Goal: Information Seeking & Learning: Find specific fact

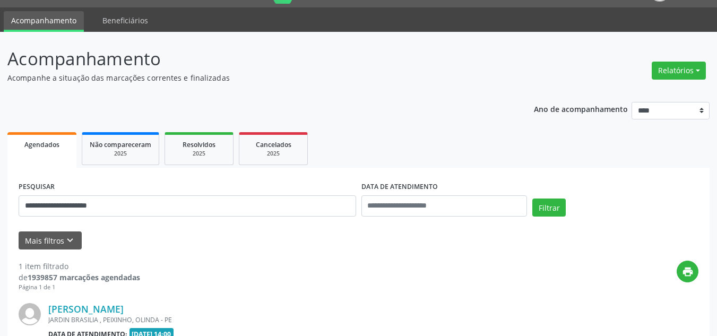
scroll to position [106, 0]
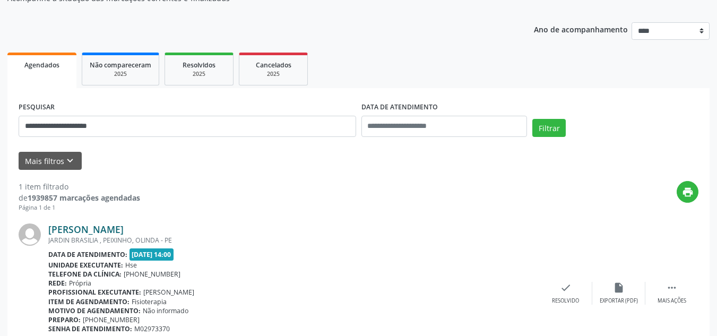
click at [93, 231] on link "[PERSON_NAME]" at bounding box center [85, 229] width 75 height 12
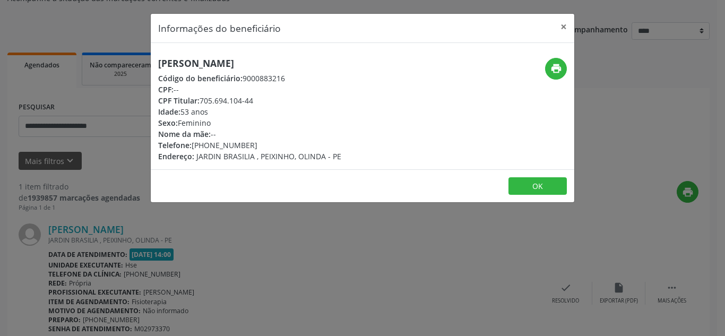
drag, startPoint x: 260, startPoint y: 99, endPoint x: 200, endPoint y: 98, distance: 60.5
click at [200, 98] on div "CPF Titular: 705.694.104-44" at bounding box center [249, 100] width 183 height 11
copy div "705.694.104-44"
drag, startPoint x: 563, startPoint y: 21, endPoint x: 311, endPoint y: 76, distance: 258.0
click at [563, 20] on button "×" at bounding box center [563, 27] width 21 height 26
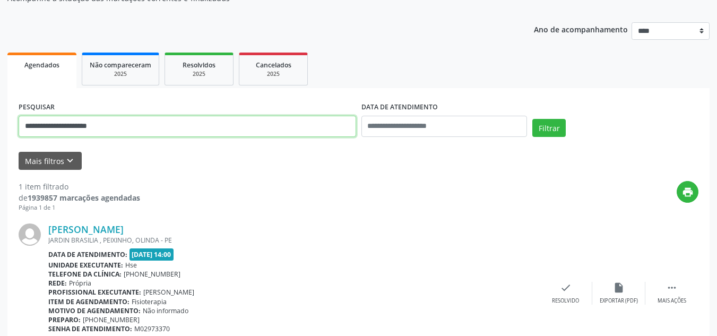
click at [0, 114] on div "**********" at bounding box center [358, 172] width 717 height 440
paste input "text"
click at [532, 119] on button "Filtrar" at bounding box center [548, 128] width 33 height 18
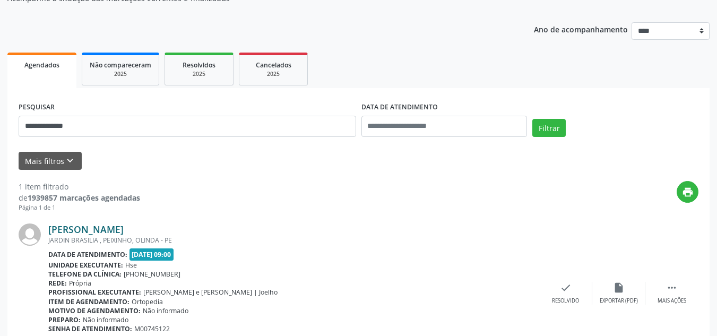
click at [93, 226] on link "[PERSON_NAME]" at bounding box center [85, 229] width 75 height 12
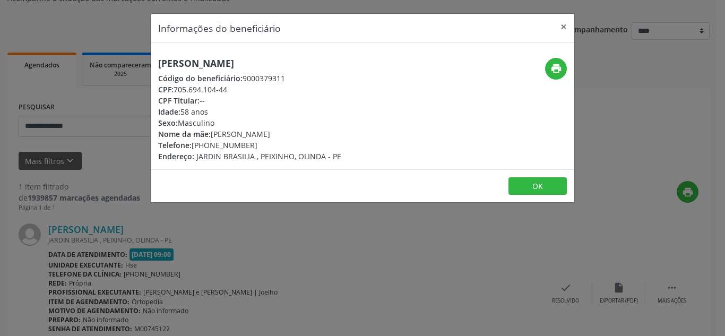
drag, startPoint x: 326, startPoint y: 64, endPoint x: 125, endPoint y: 46, distance: 201.8
click at [125, 46] on div "Informações do beneficiário × [PERSON_NAME] Código do beneficiário: 9000379311 …" at bounding box center [362, 168] width 725 height 336
copy h5 "[PERSON_NAME]"
click at [565, 24] on button "×" at bounding box center [563, 27] width 21 height 26
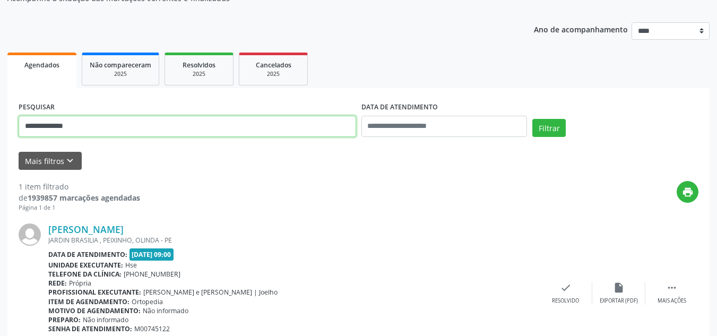
drag, startPoint x: 190, startPoint y: 121, endPoint x: 0, endPoint y: 137, distance: 190.6
click at [0, 137] on div "**********" at bounding box center [358, 172] width 717 height 440
type input "**********"
click at [532, 119] on button "Filtrar" at bounding box center [548, 128] width 33 height 18
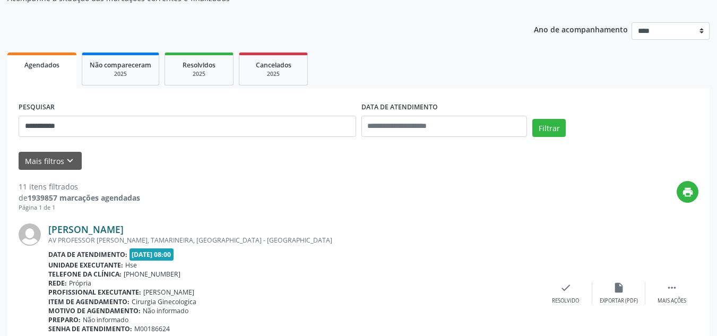
click at [124, 232] on link "[PERSON_NAME]" at bounding box center [85, 229] width 75 height 12
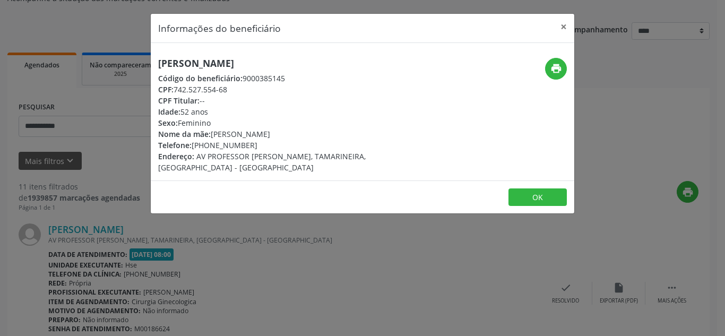
drag, startPoint x: 319, startPoint y: 63, endPoint x: 155, endPoint y: 58, distance: 164.0
click at [155, 58] on div "[PERSON_NAME] Código do beneficiário: 9000385145 CPF: 742.527.554-68 CPF Titula…" at bounding box center [292, 115] width 282 height 115
copy h5 "[PERSON_NAME]"
click at [547, 75] on button "print" at bounding box center [556, 69] width 22 height 22
drag, startPoint x: 248, startPoint y: 147, endPoint x: 209, endPoint y: 149, distance: 39.3
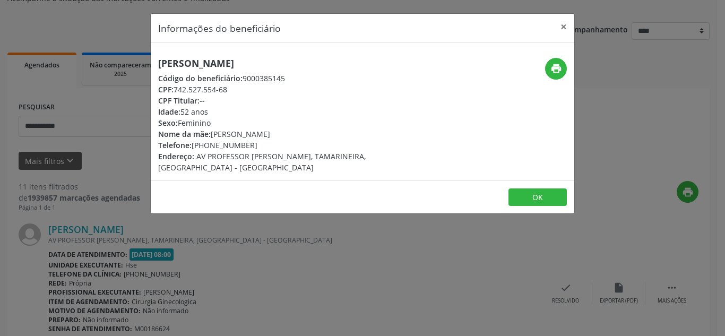
click at [209, 149] on div "Telefone: [PHONE_NUMBER]" at bounding box center [291, 145] width 267 height 11
copy div "98613-7210"
click at [563, 30] on button "×" at bounding box center [563, 27] width 21 height 26
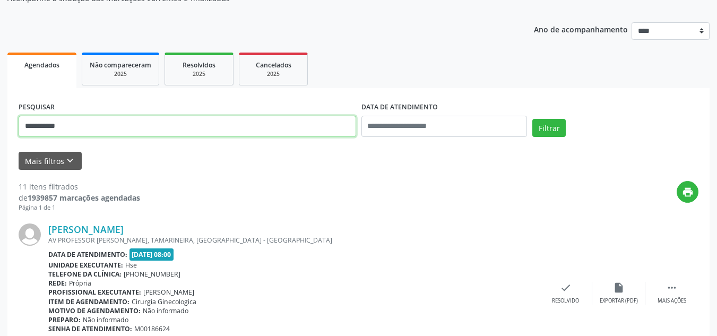
click at [193, 125] on input "**********" at bounding box center [187, 126] width 337 height 21
type input "*"
click at [254, 136] on input "text" at bounding box center [187, 126] width 337 height 21
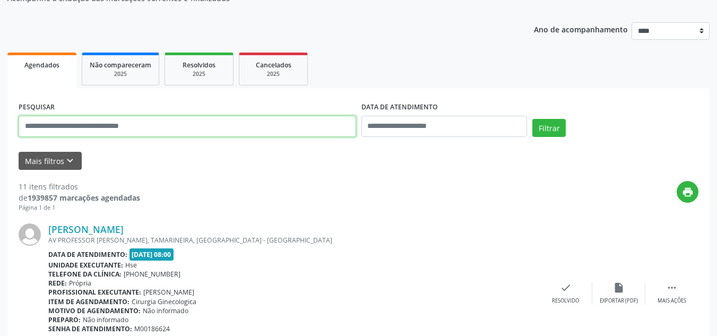
paste input "**********"
click at [532, 119] on button "Filtrar" at bounding box center [548, 128] width 33 height 18
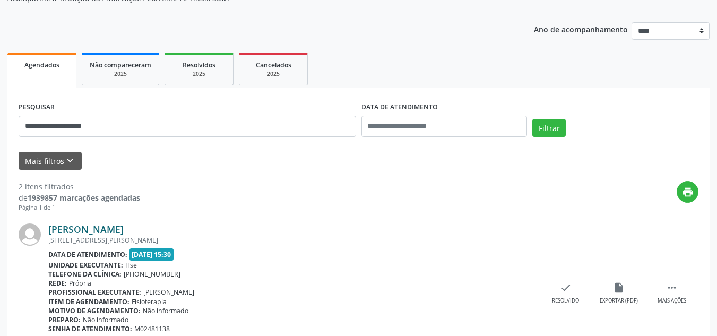
click at [69, 231] on link "[PERSON_NAME]" at bounding box center [85, 229] width 75 height 12
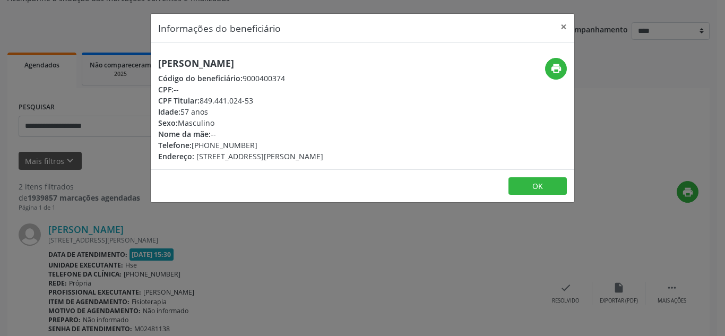
drag, startPoint x: 260, startPoint y: 102, endPoint x: 201, endPoint y: 102, distance: 59.4
click at [201, 102] on div "CPF Titular: 849.441.024-53" at bounding box center [240, 100] width 165 height 11
copy div "849.441.024-53"
click at [563, 30] on button "×" at bounding box center [563, 27] width 21 height 26
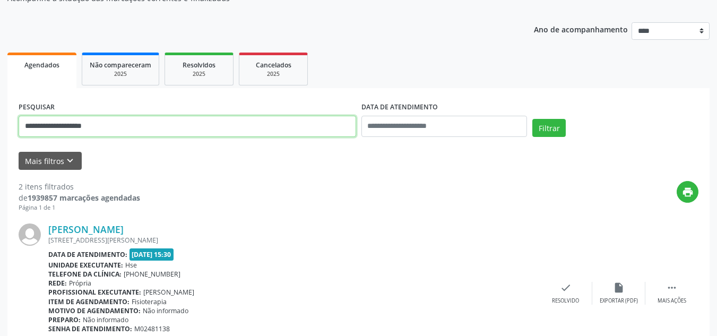
click at [245, 126] on input "**********" at bounding box center [187, 126] width 337 height 21
paste input "text"
type input "**********"
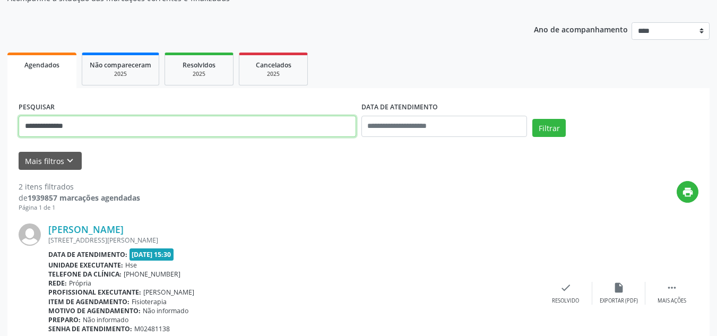
click at [532, 119] on button "Filtrar" at bounding box center [548, 128] width 33 height 18
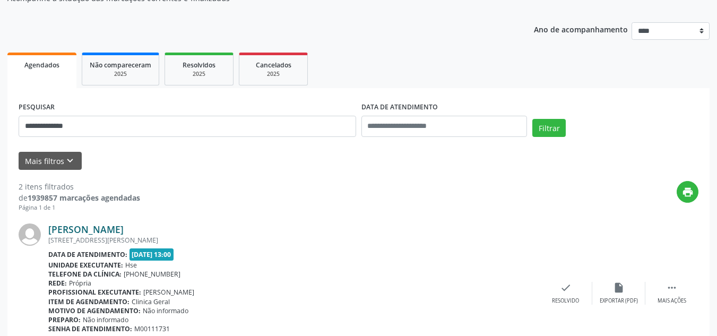
click at [115, 225] on link "[PERSON_NAME]" at bounding box center [85, 229] width 75 height 12
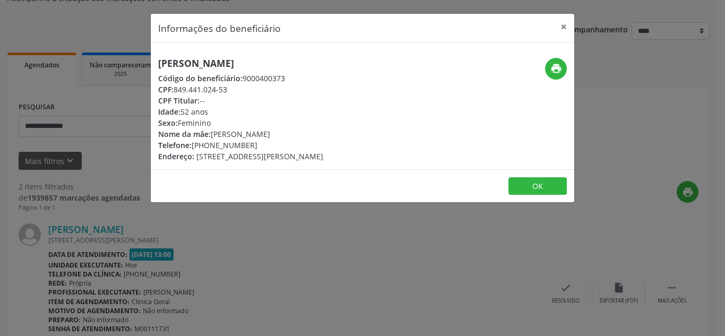
drag, startPoint x: 378, startPoint y: 59, endPoint x: 117, endPoint y: 49, distance: 261.2
click at [117, 49] on div "Informações do beneficiário × [PERSON_NAME] Código do beneficiário: 9000400373 …" at bounding box center [362, 168] width 725 height 336
copy h5 "[PERSON_NAME]"
click at [576, 33] on div "Informações do beneficiário × [PERSON_NAME] Código do beneficiário: 9000400373 …" at bounding box center [362, 168] width 725 height 336
